Goal: Find specific page/section: Find specific page/section

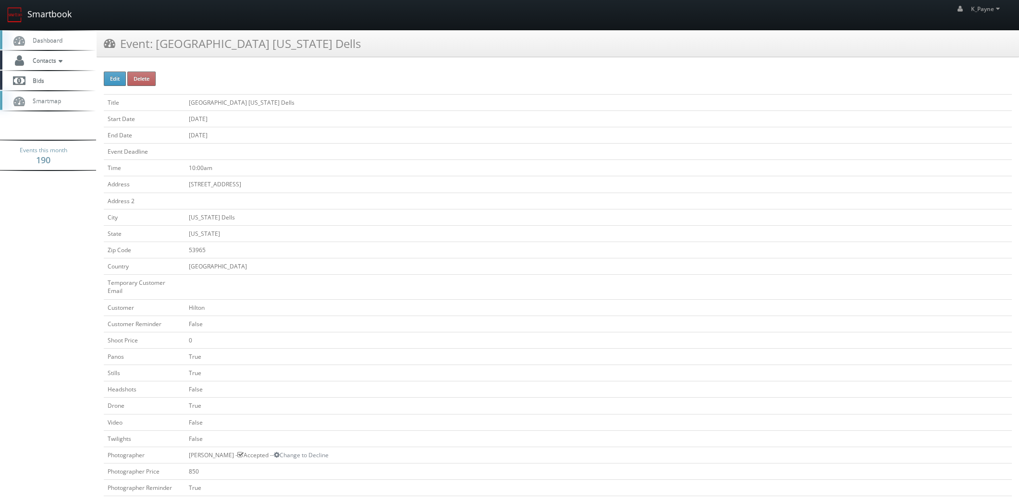
drag, startPoint x: 42, startPoint y: 14, endPoint x: 225, endPoint y: 40, distance: 184.3
click at [41, 14] on link "Smartbook" at bounding box center [39, 15] width 79 height 30
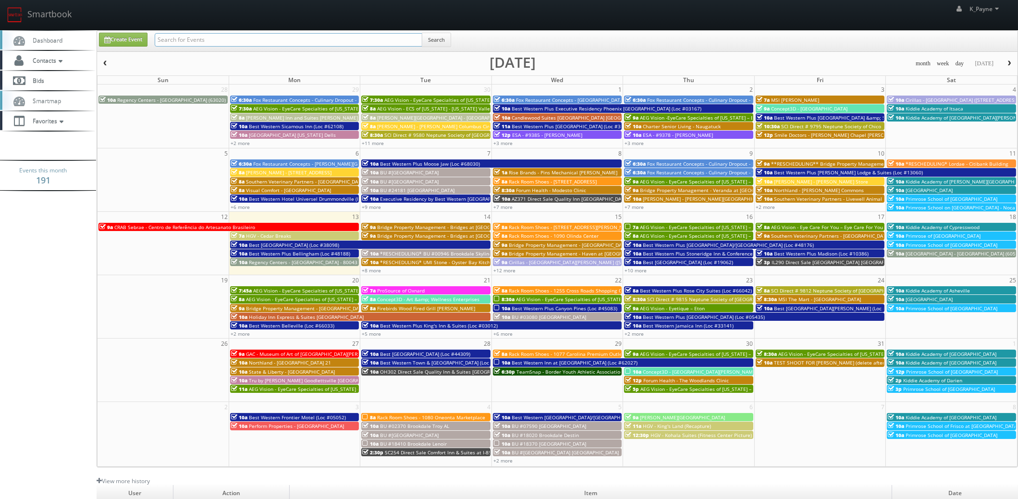
click at [211, 39] on input "text" at bounding box center [289, 39] width 268 height 13
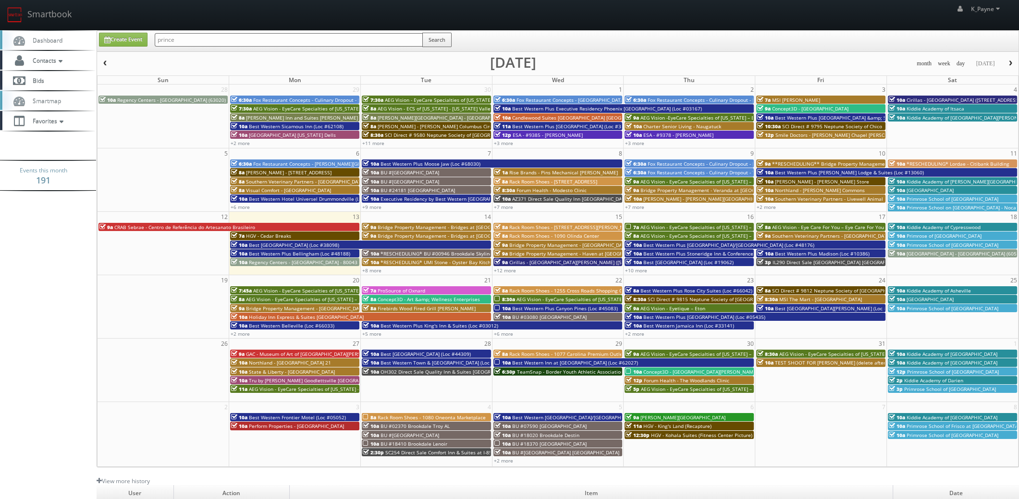
type input "prince"
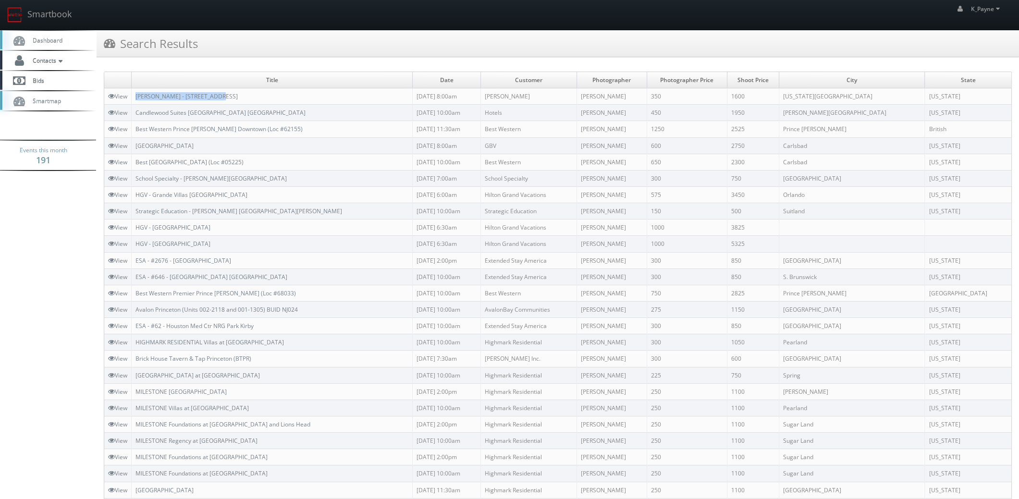
drag, startPoint x: 211, startPoint y: 98, endPoint x: 138, endPoint y: 96, distance: 73.0
click at [135, 96] on td "EStee Lauder - 120 Prince St" at bounding box center [272, 96] width 281 height 16
copy link "EStee Lauder - 120 Prince St"
click at [61, 12] on link "Smartbook" at bounding box center [39, 15] width 79 height 30
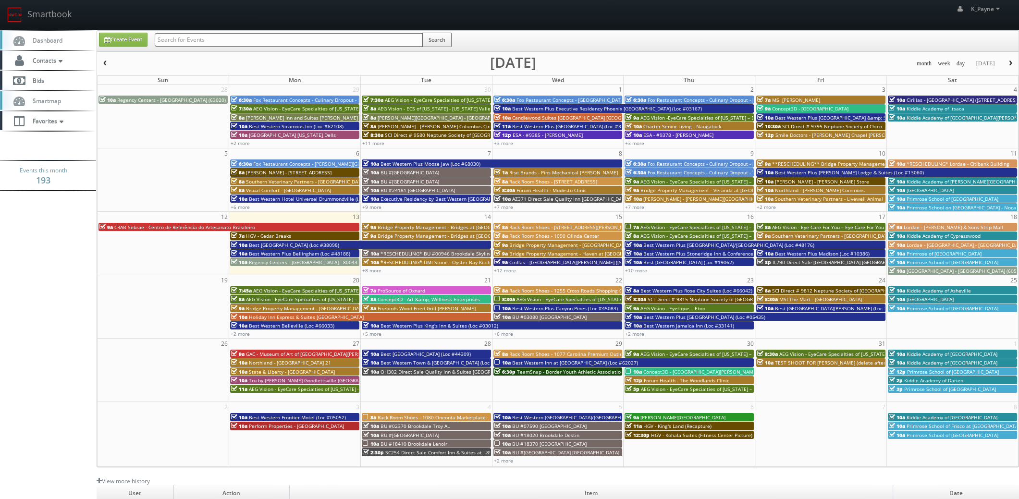
click at [221, 41] on input "text" at bounding box center [289, 39] width 268 height 13
type input "tx100"
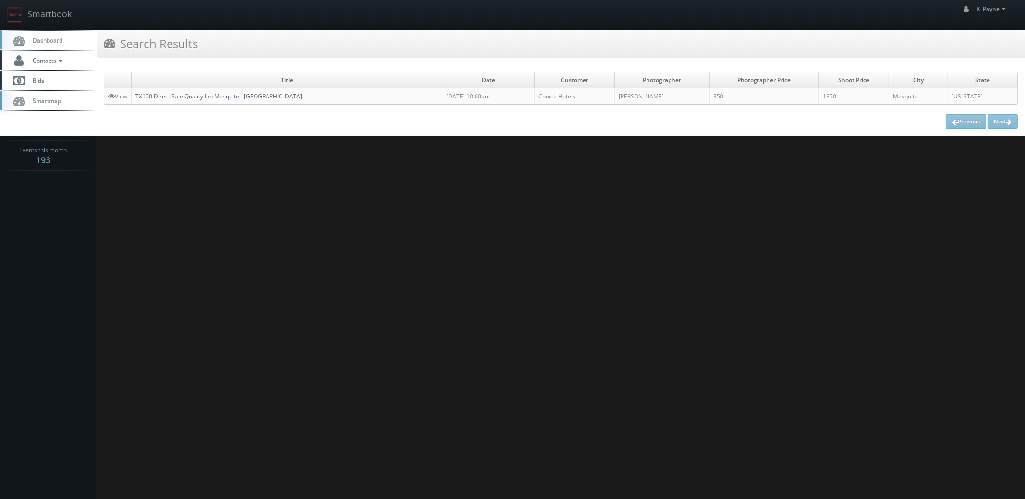
click at [215, 96] on link "TX100 Direct Sale Quality Inn Mesquite - [GEOGRAPHIC_DATA]" at bounding box center [218, 96] width 167 height 8
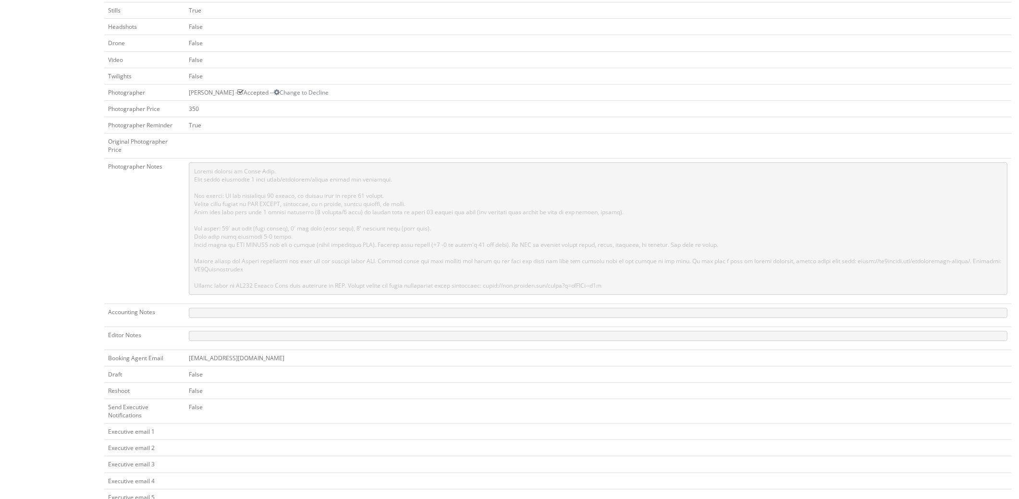
scroll to position [422, 0]
